Goal: Transaction & Acquisition: Subscribe to service/newsletter

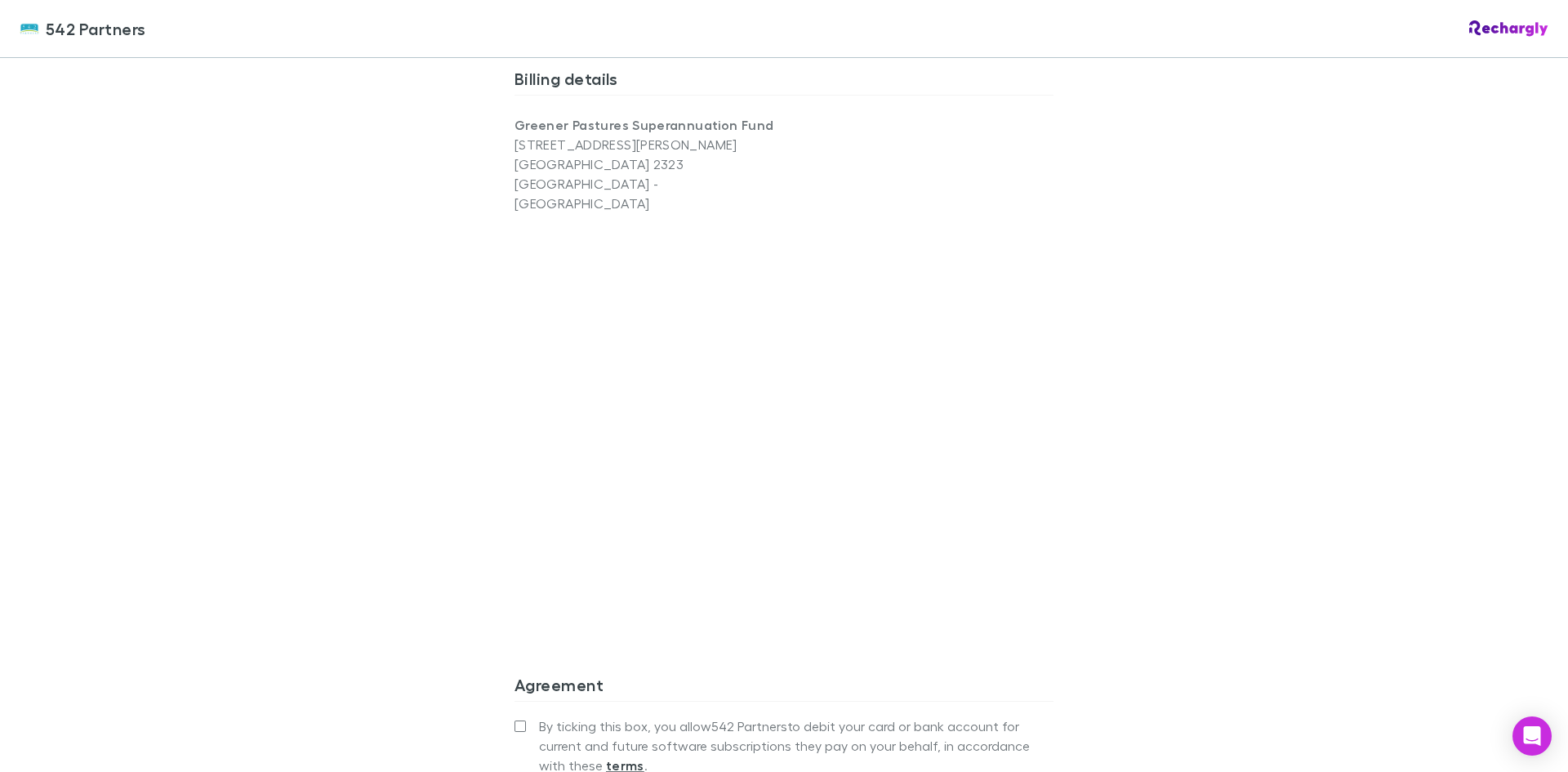
scroll to position [1307, 0]
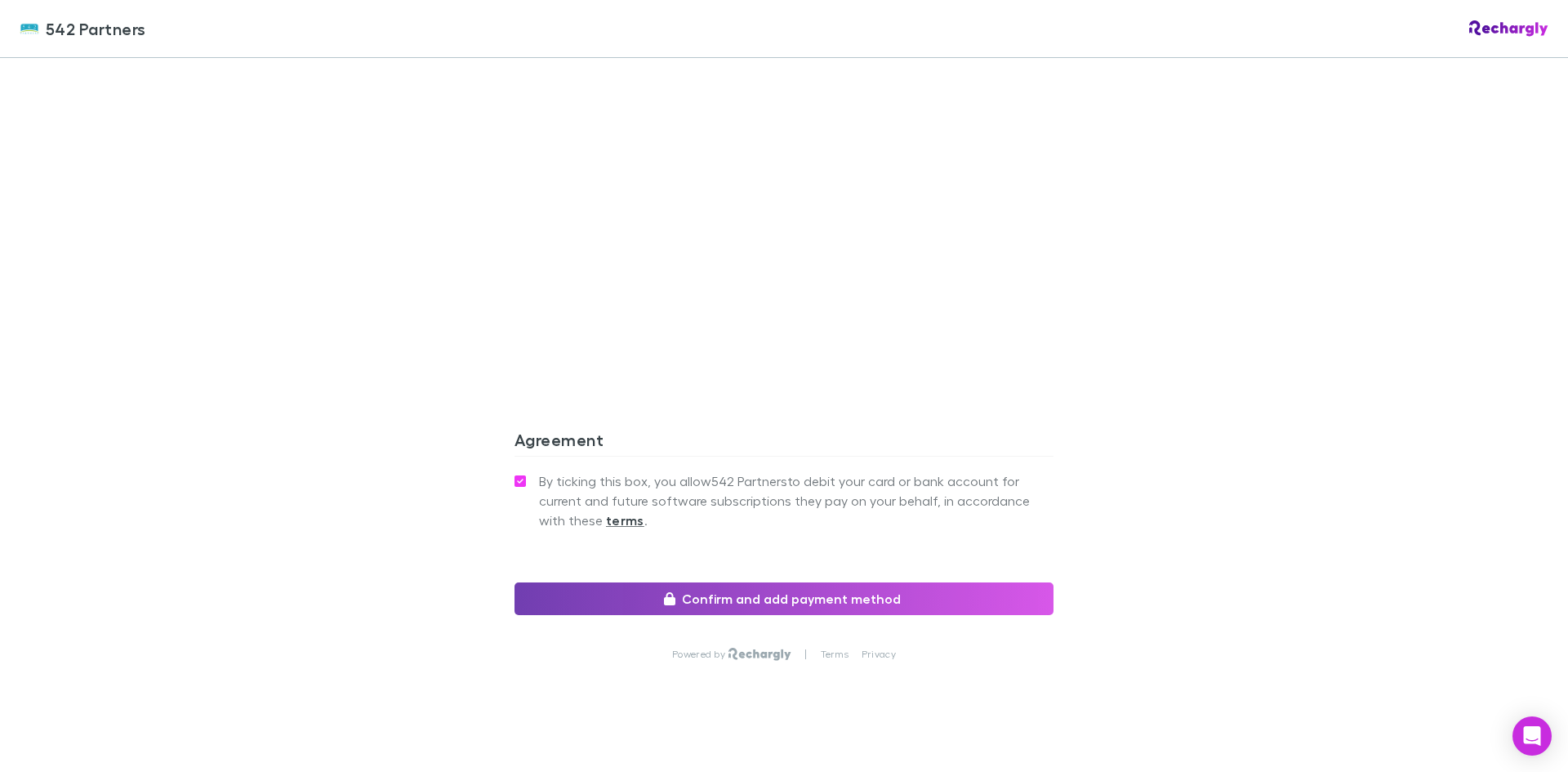
click at [795, 583] on button "Confirm and add payment method" at bounding box center [783, 598] width 539 height 33
